Goal: Task Accomplishment & Management: Manage account settings

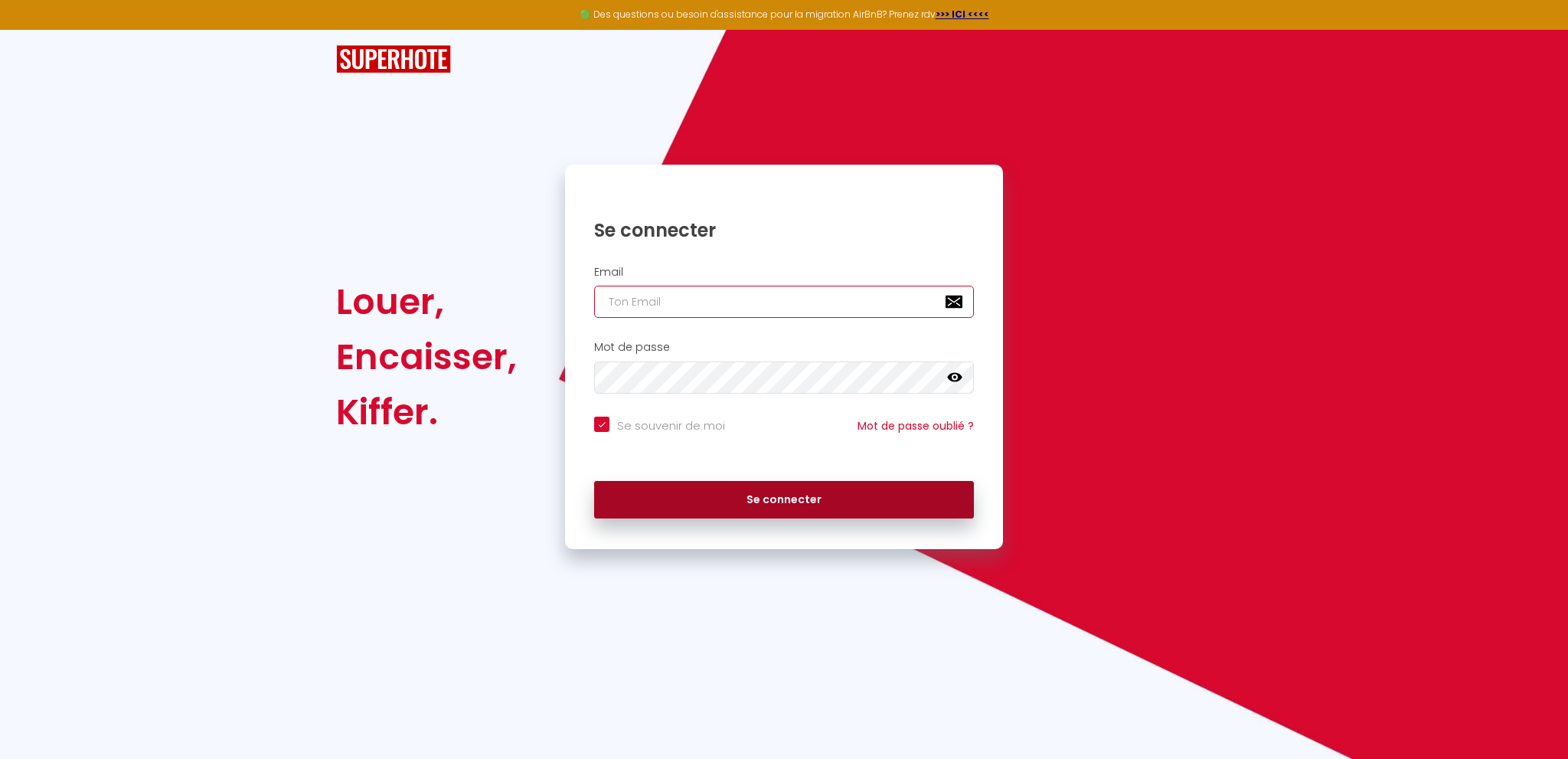
type input "[EMAIL_ADDRESS][DOMAIN_NAME]"
click at [760, 501] on button "Se connecter" at bounding box center [784, 500] width 379 height 38
checkbox input "true"
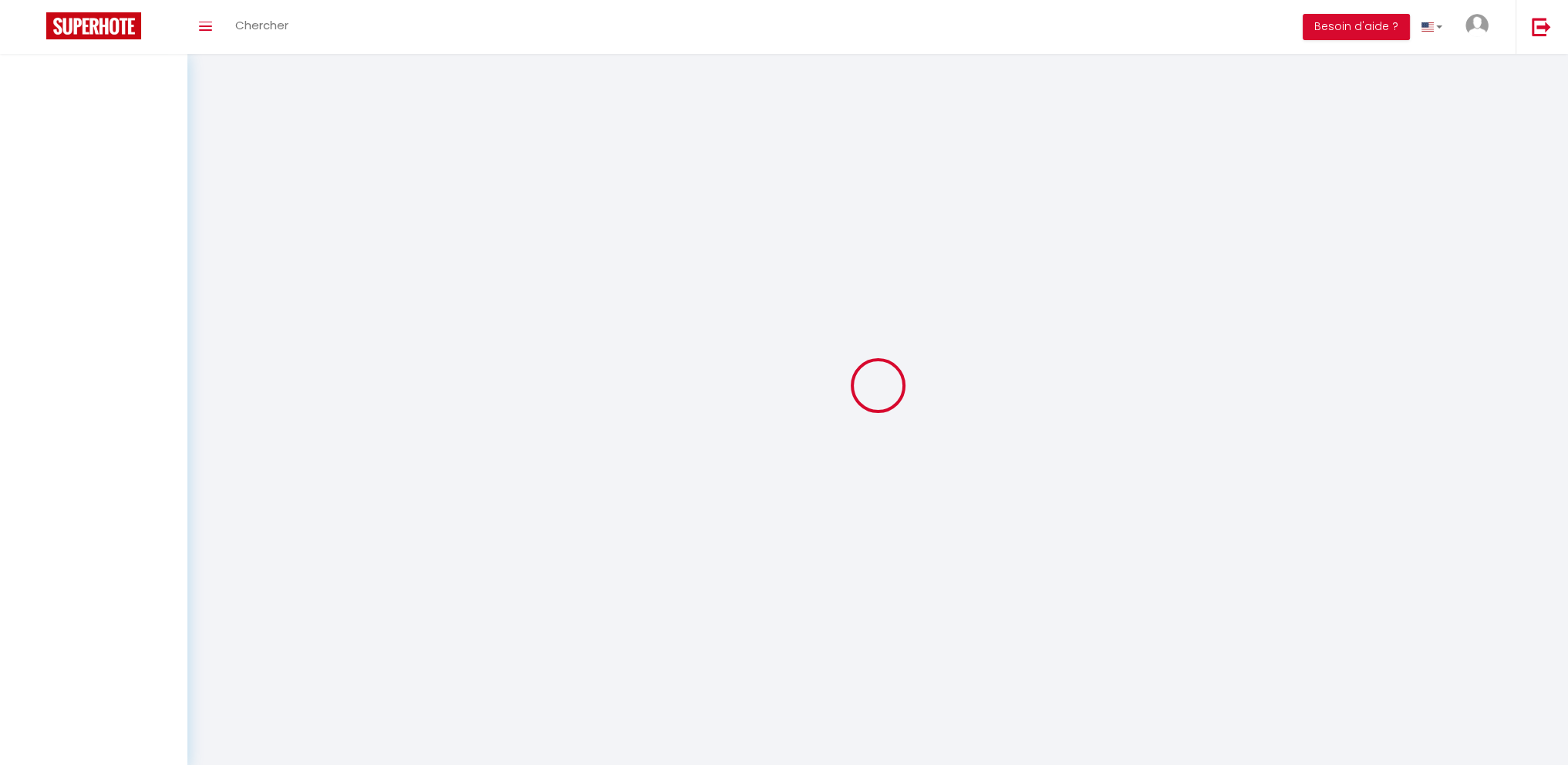
select select
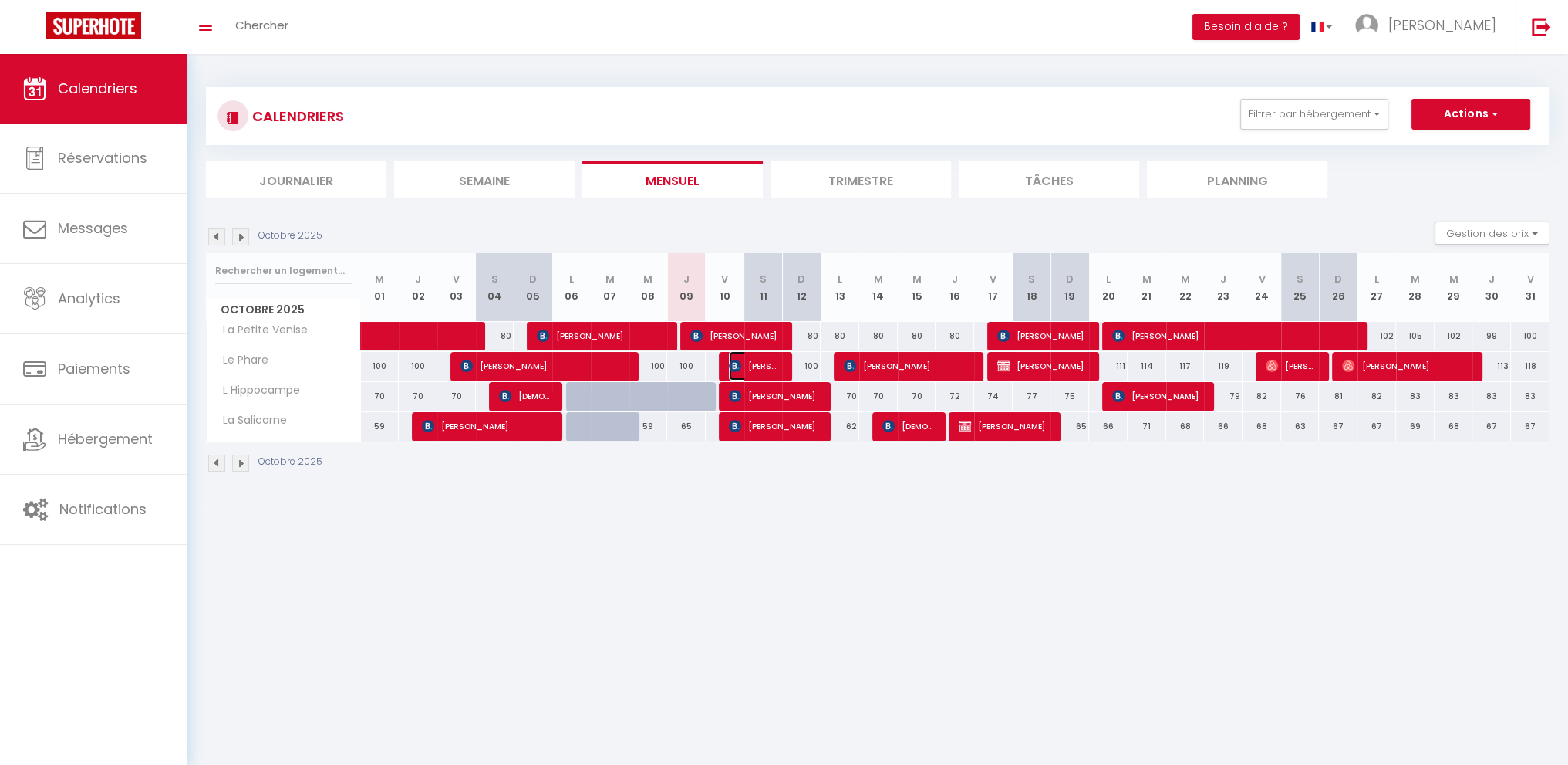
click at [754, 365] on span "[PERSON_NAME]" at bounding box center [755, 366] width 52 height 29
select select "KO"
select select "0"
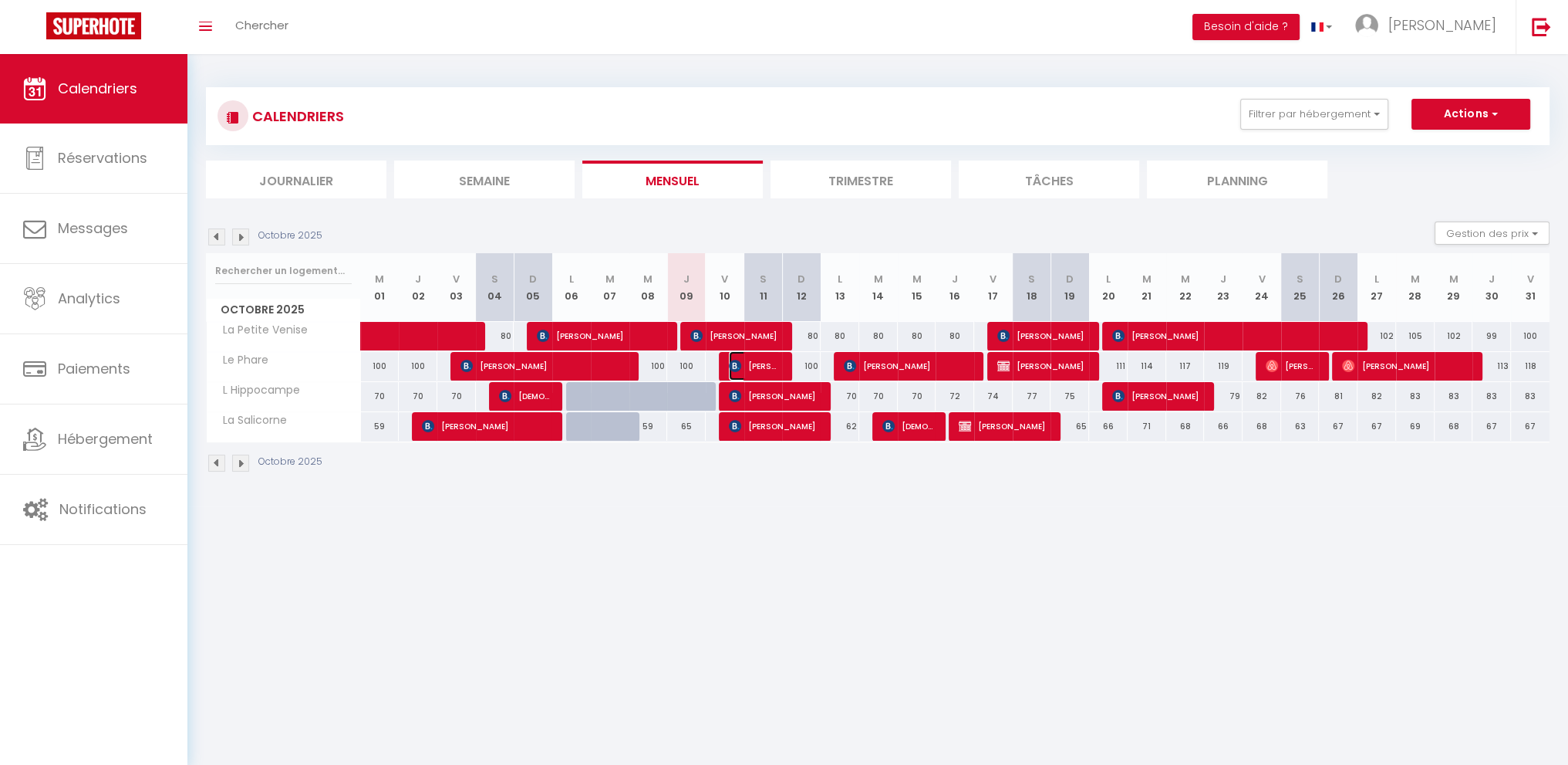
select select "1"
select select
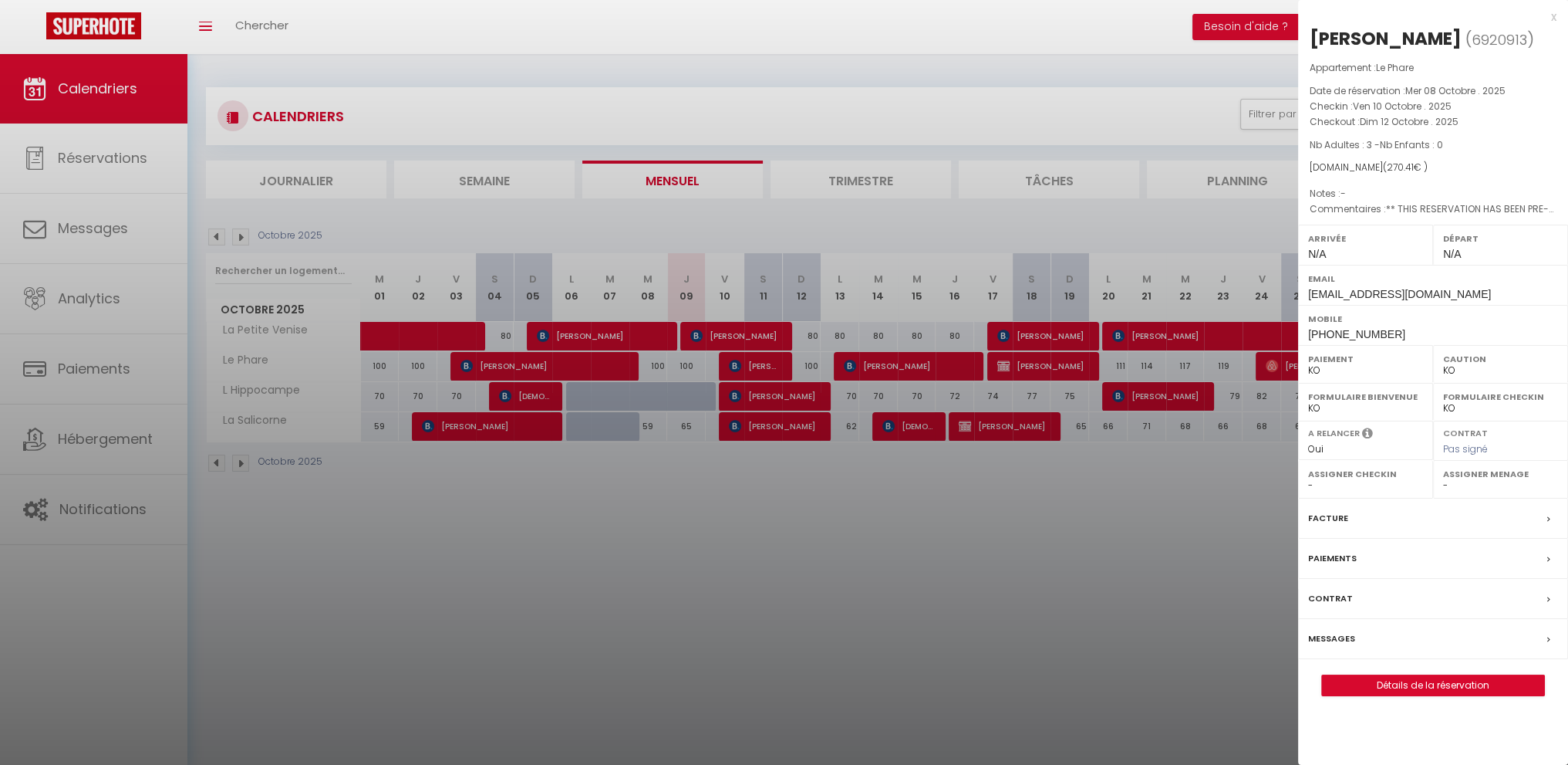
click at [1325, 638] on label "Messages" at bounding box center [1332, 638] width 47 height 16
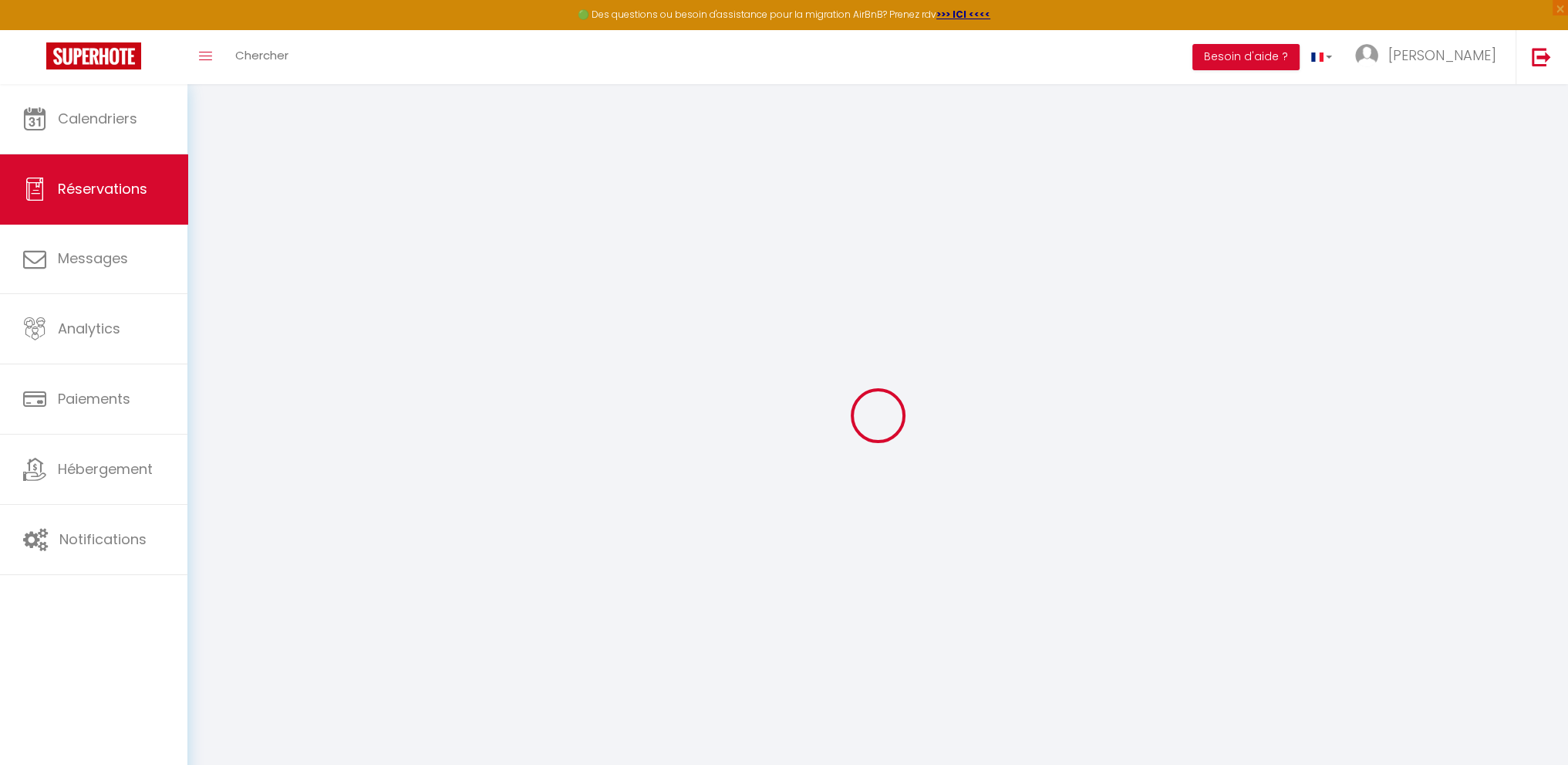
select select
checkbox input "false"
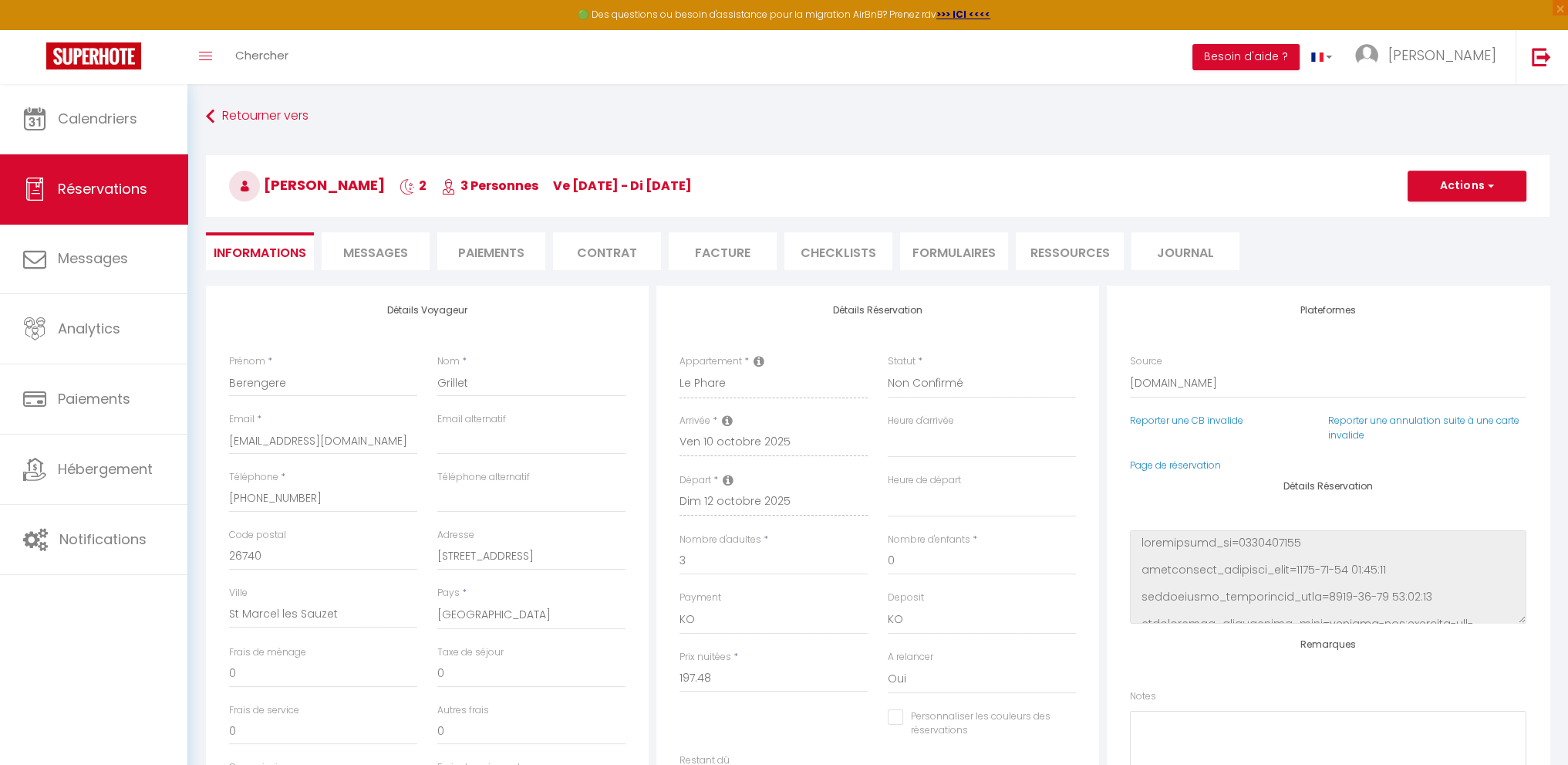
select select
checkbox input "false"
type \?1 "** THIS RESERVATION HAS BEEN PRE-PAID ** BOOKING NOTE : Payment charge is EUR 3…"
